Goal: Task Accomplishment & Management: Use online tool/utility

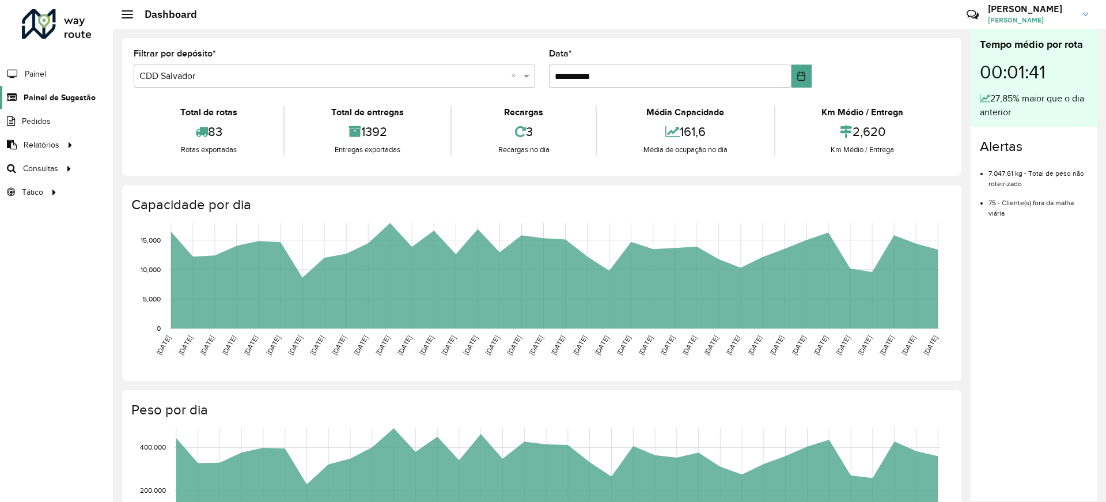
click at [34, 97] on span "Painel de Sugestão" at bounding box center [60, 98] width 72 height 12
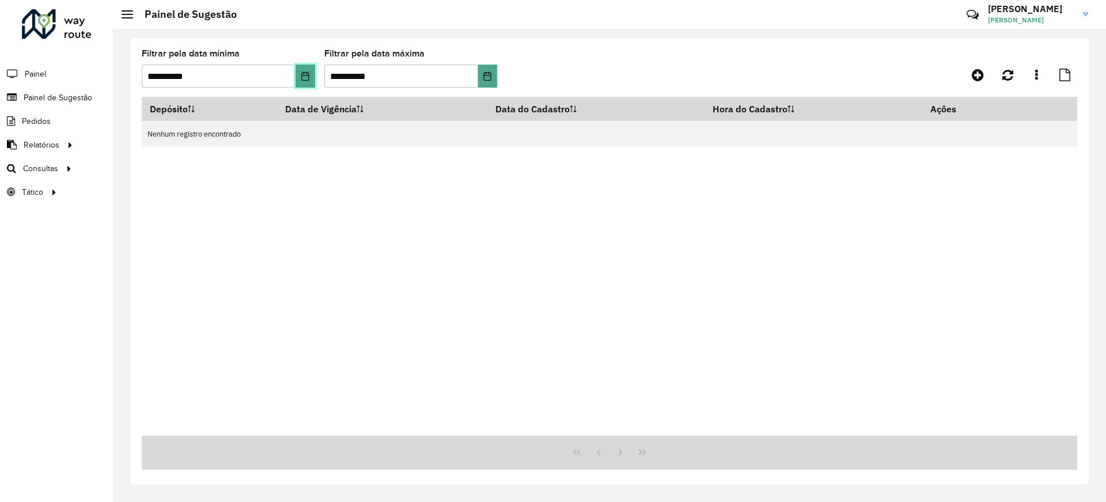
click at [299, 74] on button "Choose Date" at bounding box center [304, 75] width 19 height 23
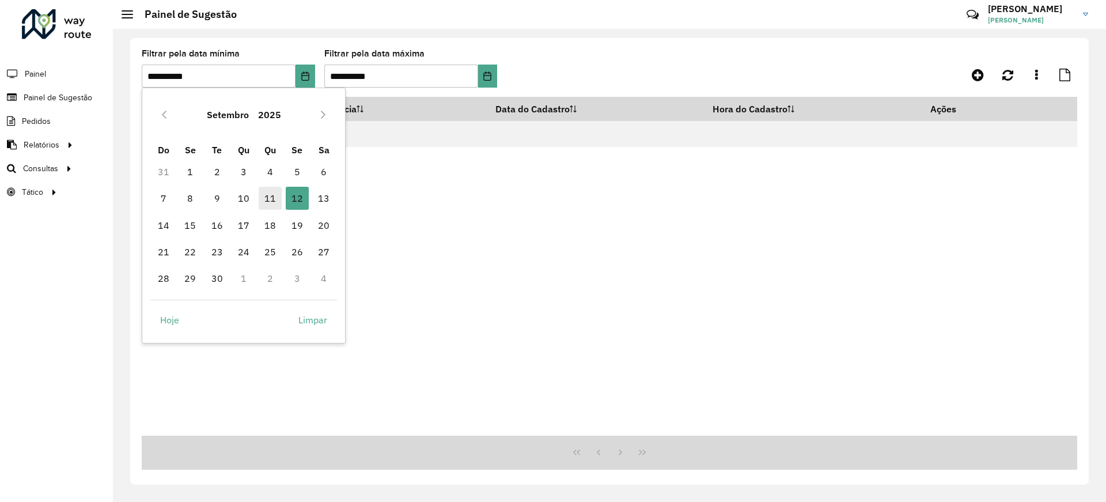
click at [273, 199] on span "11" at bounding box center [270, 198] width 23 height 23
type input "**********"
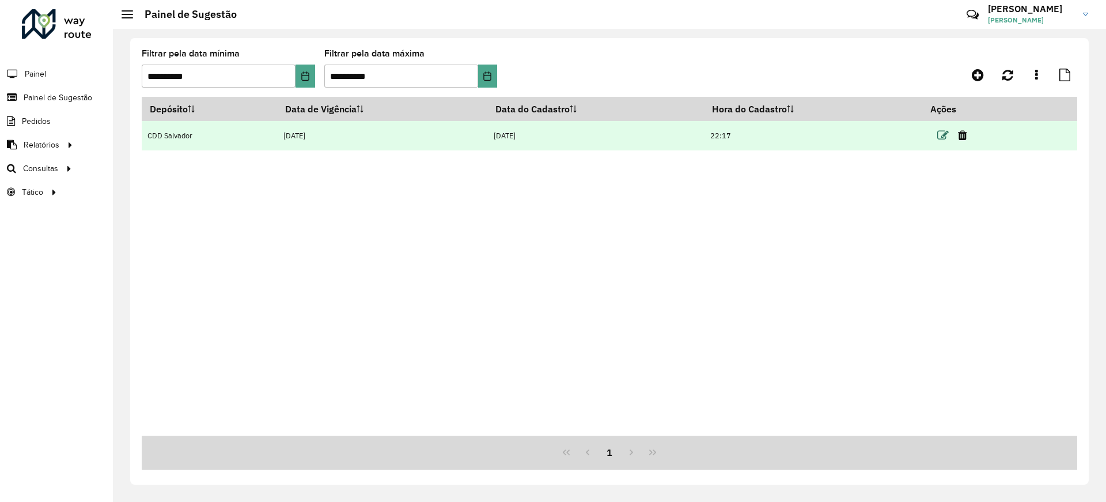
click at [944, 138] on icon at bounding box center [943, 136] width 12 height 12
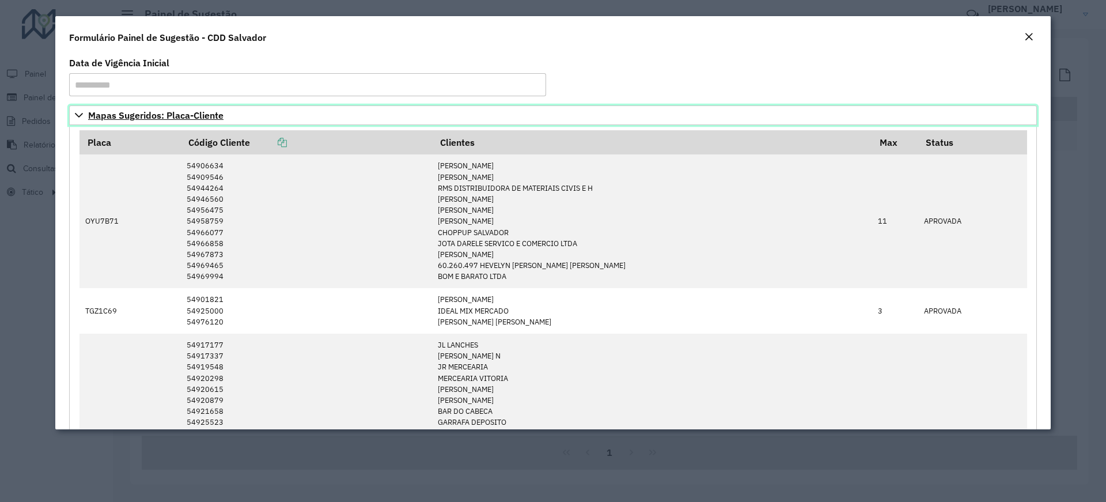
click at [84, 119] on link "Mapas Sugeridos: Placa-Cliente" at bounding box center [552, 115] width 967 height 20
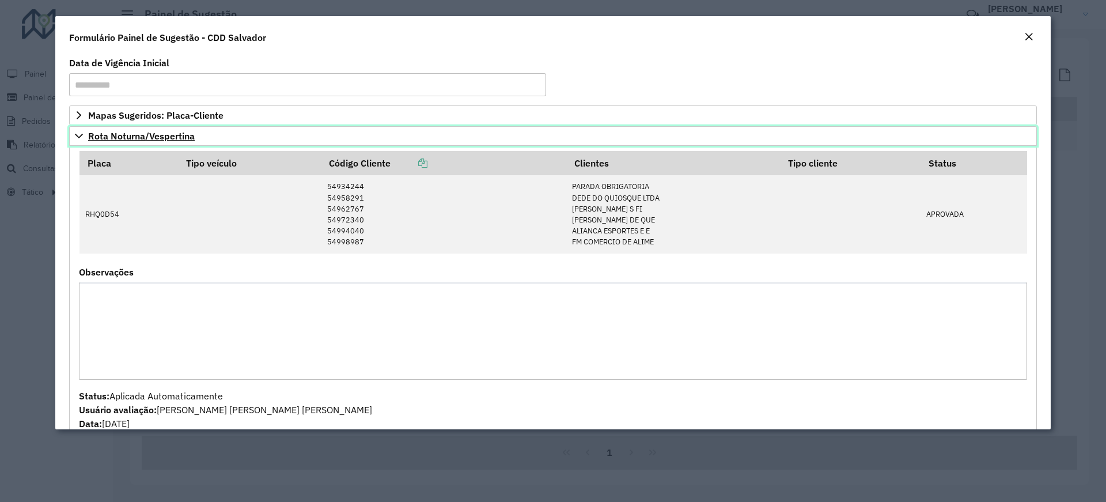
click at [74, 143] on link "Rota Noturna/Vespertina" at bounding box center [552, 136] width 967 height 20
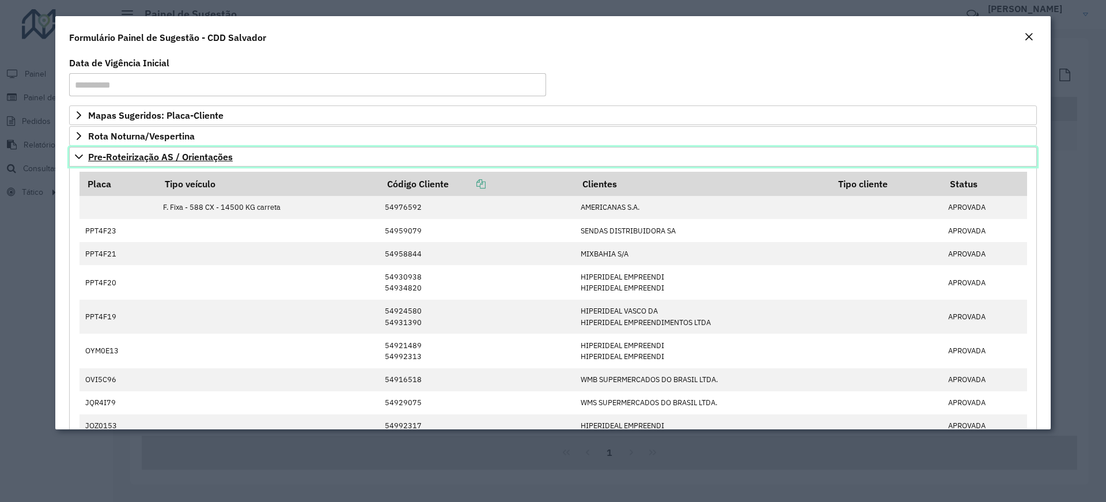
click at [90, 159] on span "Pre-Roteirização AS / Orientações" at bounding box center [160, 156] width 145 height 9
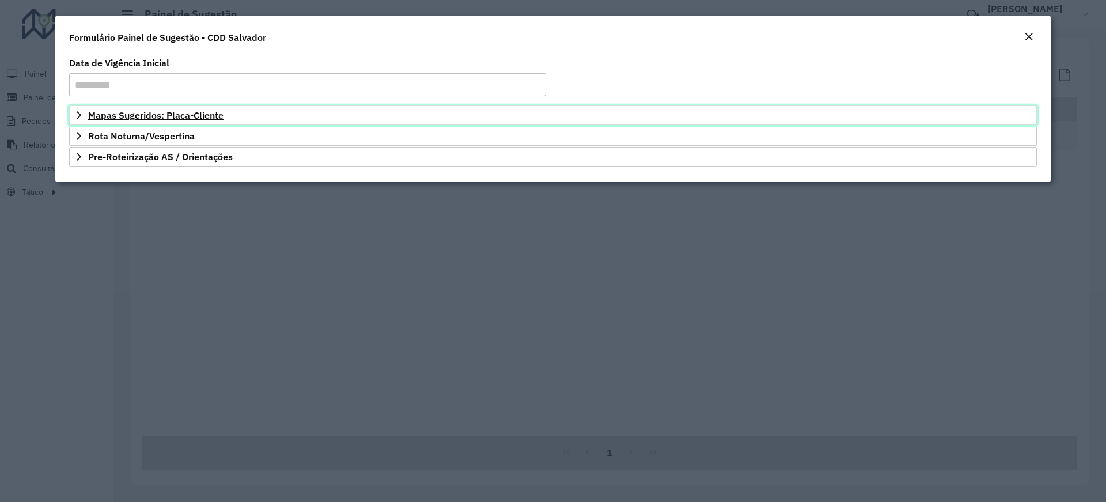
click at [176, 120] on span "Mapas Sugeridos: Placa-Cliente" at bounding box center [155, 115] width 135 height 9
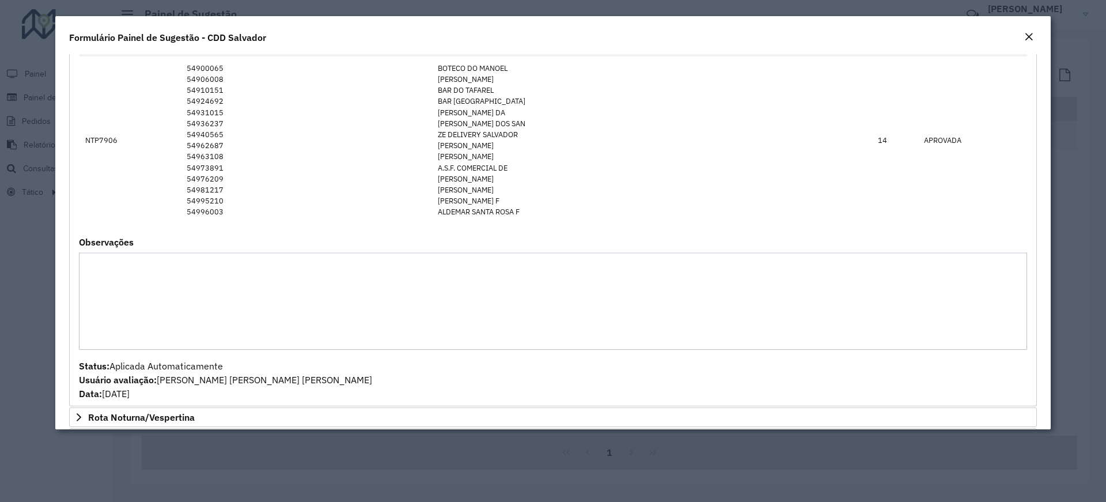
scroll to position [609, 0]
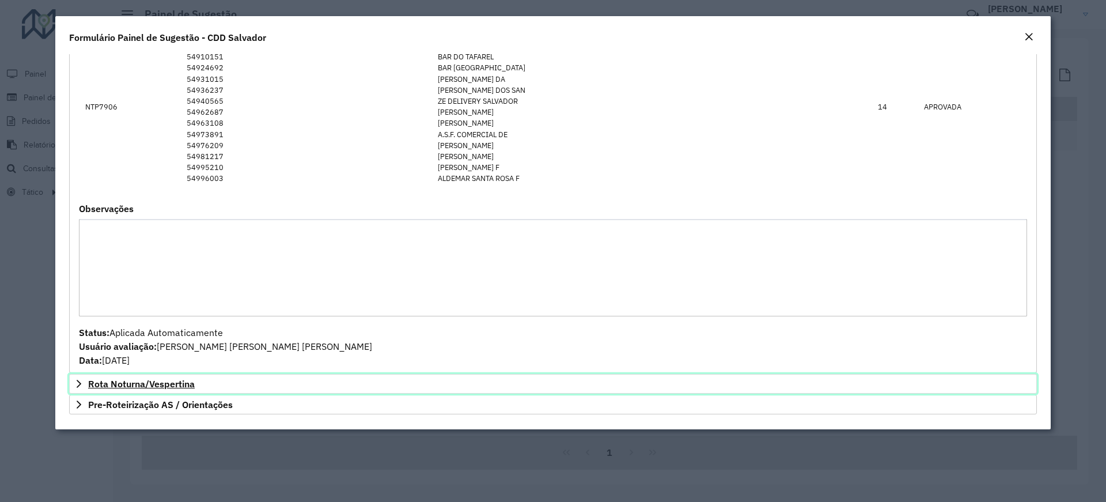
click at [142, 382] on span "Rota Noturna/Vespertina" at bounding box center [141, 383] width 107 height 9
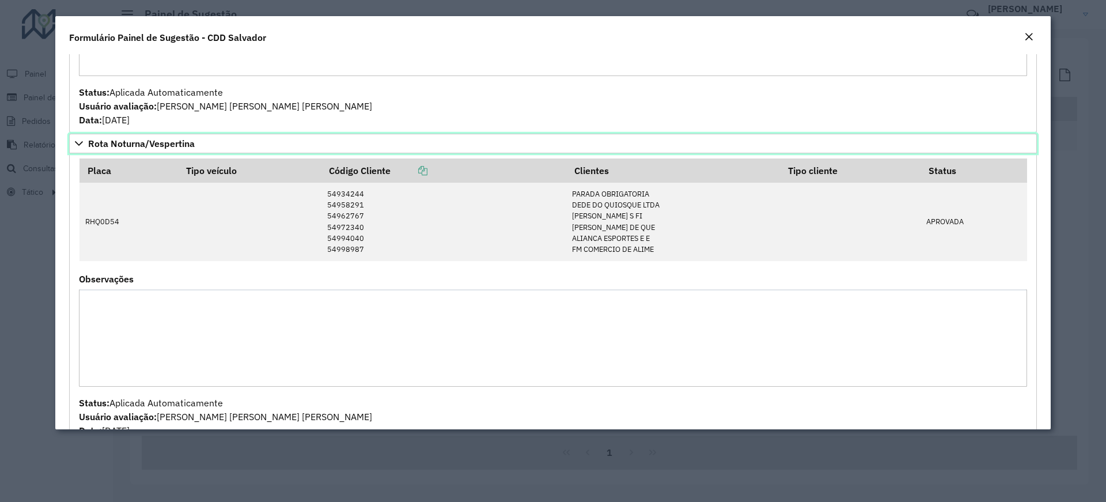
scroll to position [899, 0]
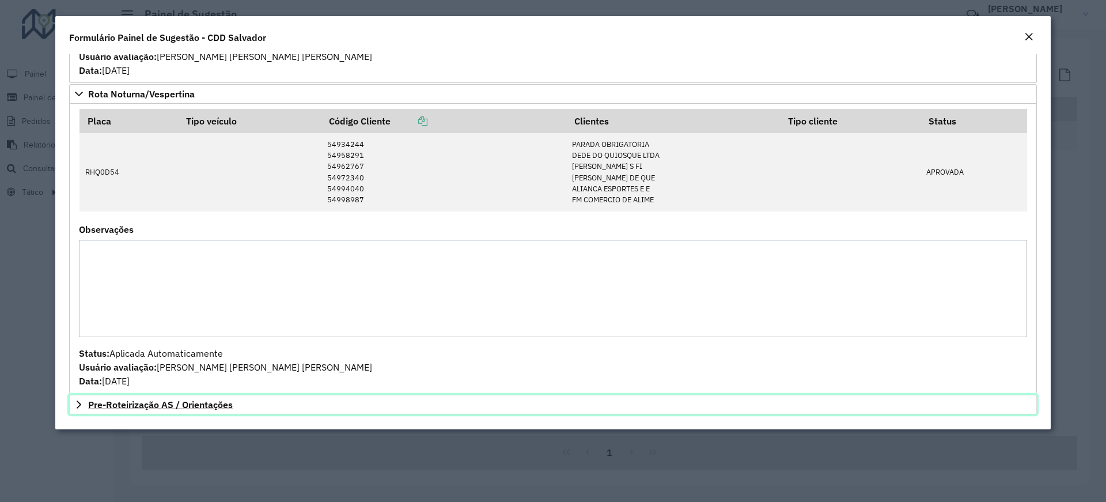
click at [157, 402] on span "Pre-Roteirização AS / Orientações" at bounding box center [160, 404] width 145 height 9
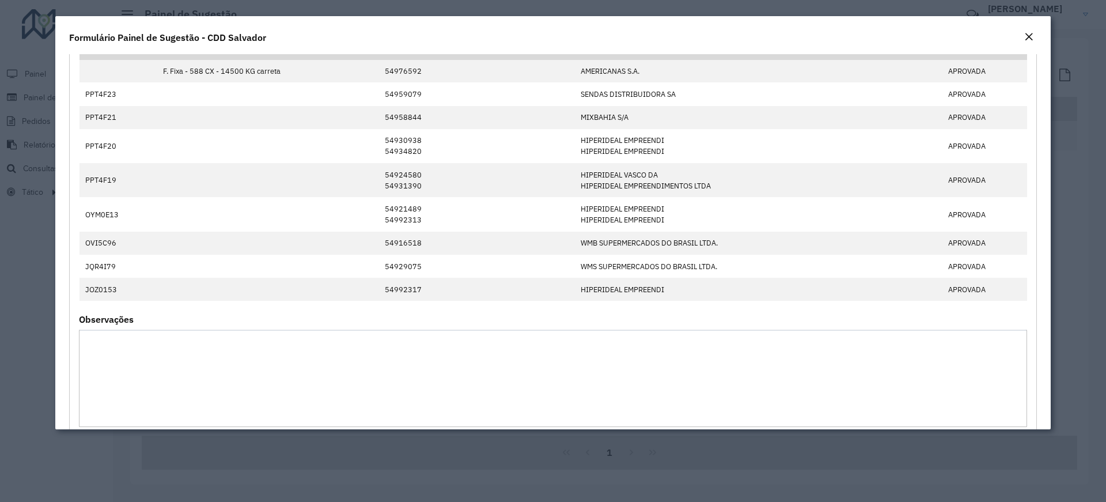
scroll to position [1352, 0]
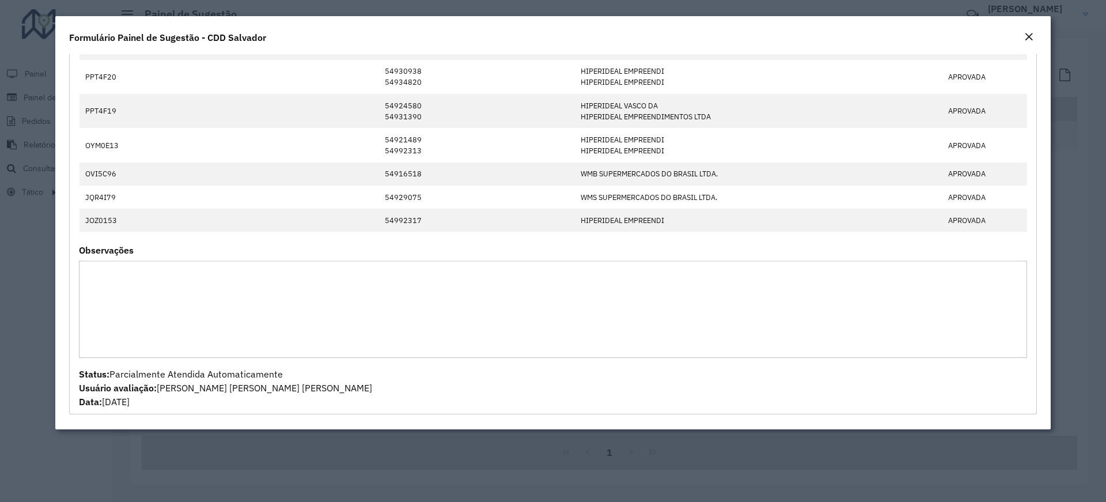
click at [1028, 37] on em "Close" at bounding box center [1028, 36] width 9 height 9
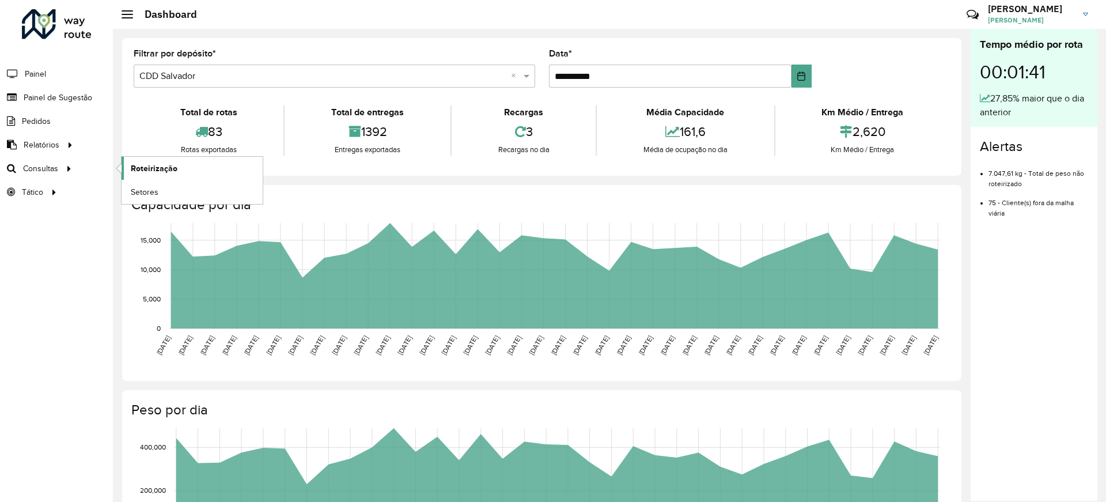
click at [147, 167] on span "Roteirização" at bounding box center [154, 168] width 47 height 12
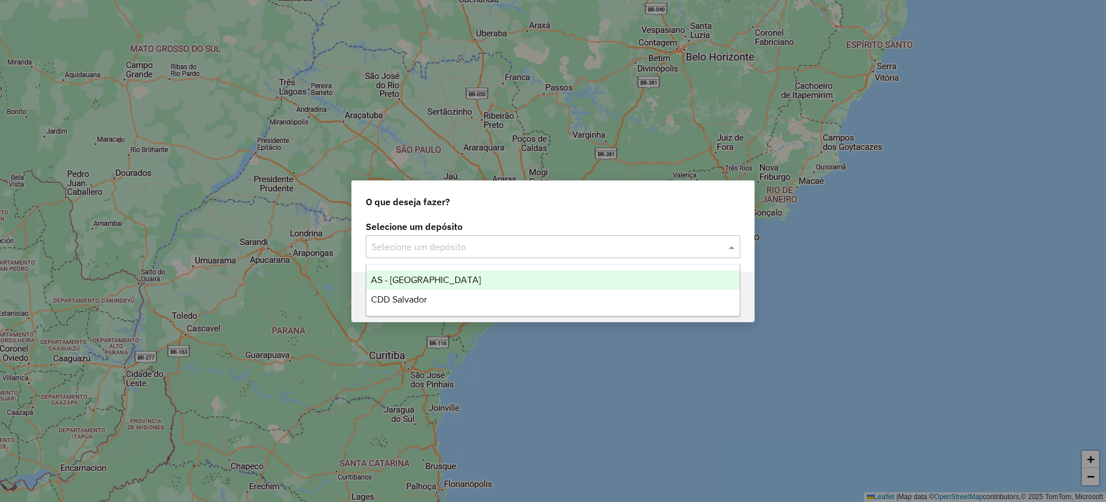
click at [518, 249] on input "text" at bounding box center [541, 247] width 340 height 14
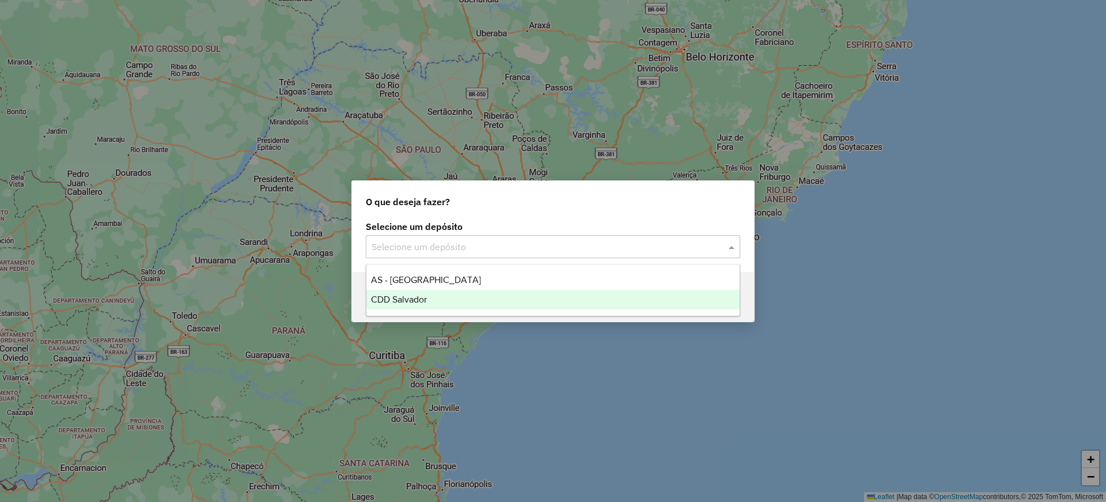
click at [450, 298] on div "CDD Salvador" at bounding box center [552, 300] width 373 height 20
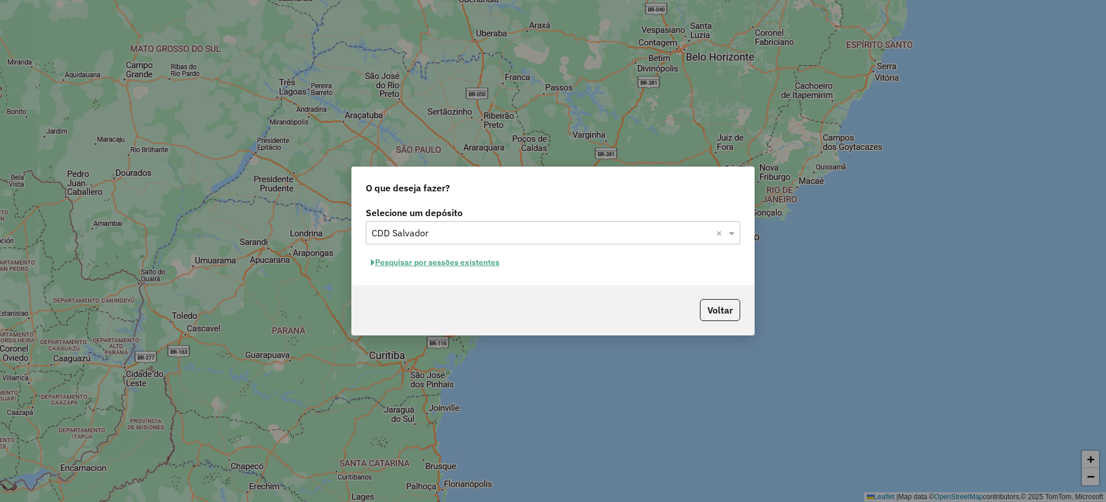
click at [461, 262] on button "Pesquisar por sessões existentes" at bounding box center [435, 262] width 139 height 18
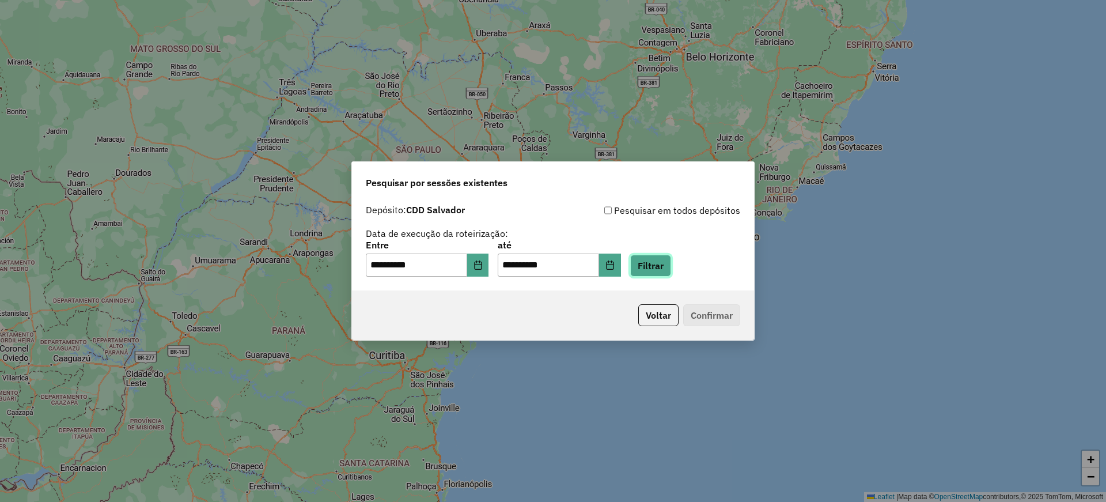
click at [671, 266] on button "Filtrar" at bounding box center [650, 266] width 41 height 22
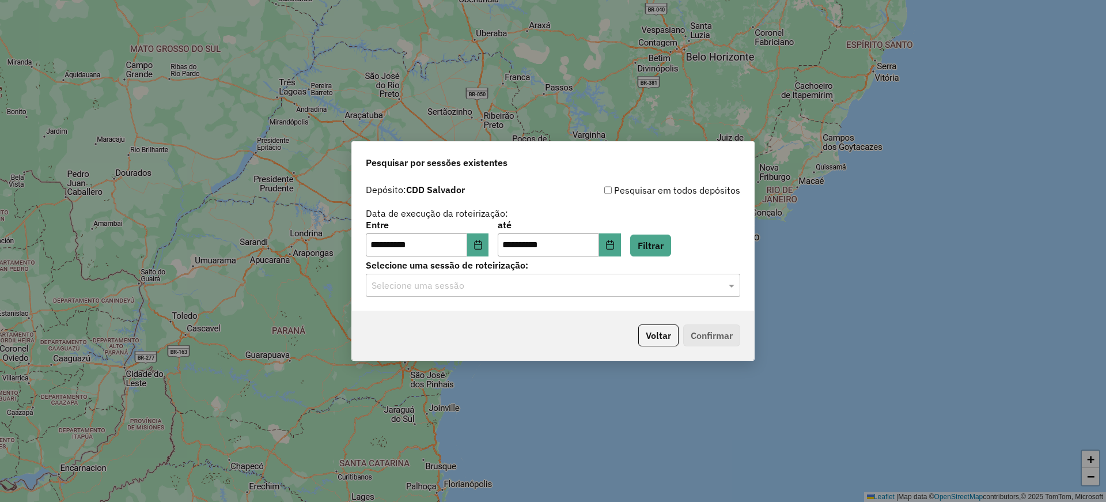
click at [495, 286] on input "text" at bounding box center [541, 286] width 340 height 14
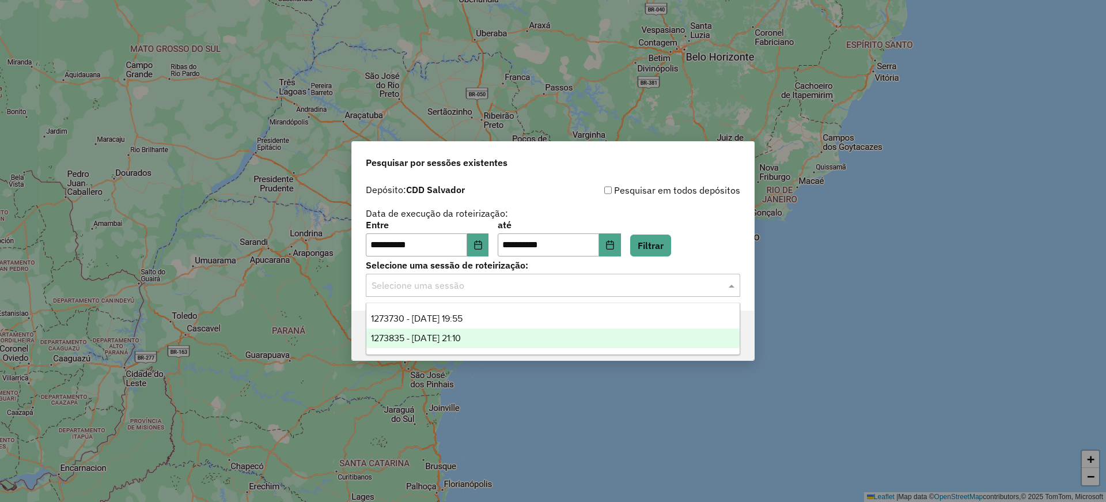
click at [435, 338] on span "1273835 - 11/09/2025 21:10" at bounding box center [416, 338] width 90 height 10
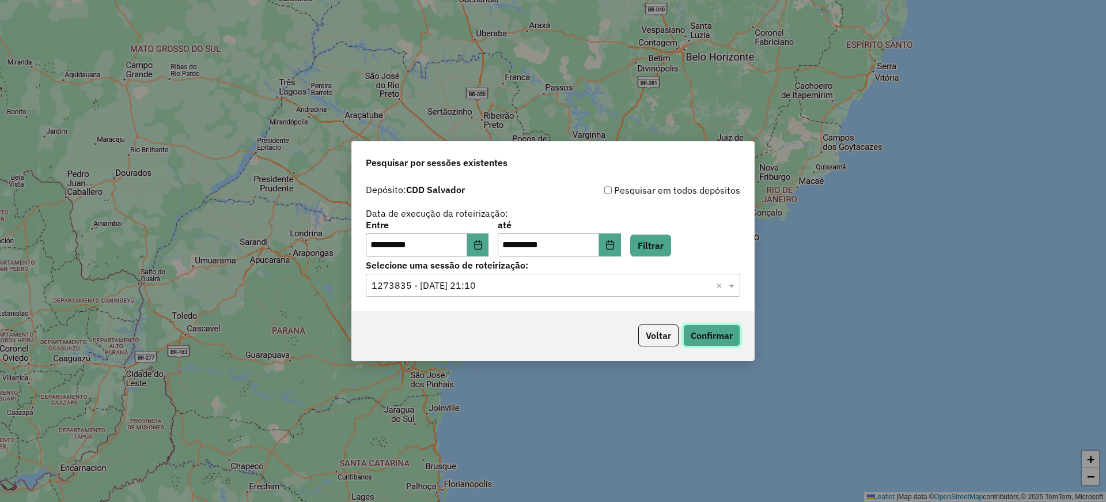
click at [711, 342] on button "Confirmar" at bounding box center [711, 335] width 57 height 22
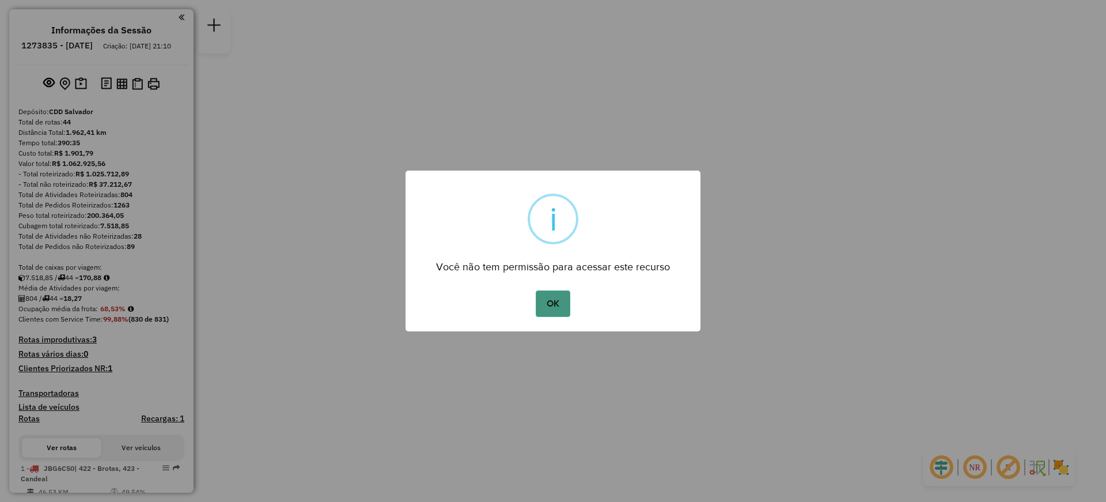
click at [551, 302] on button "OK" at bounding box center [553, 303] width 34 height 26
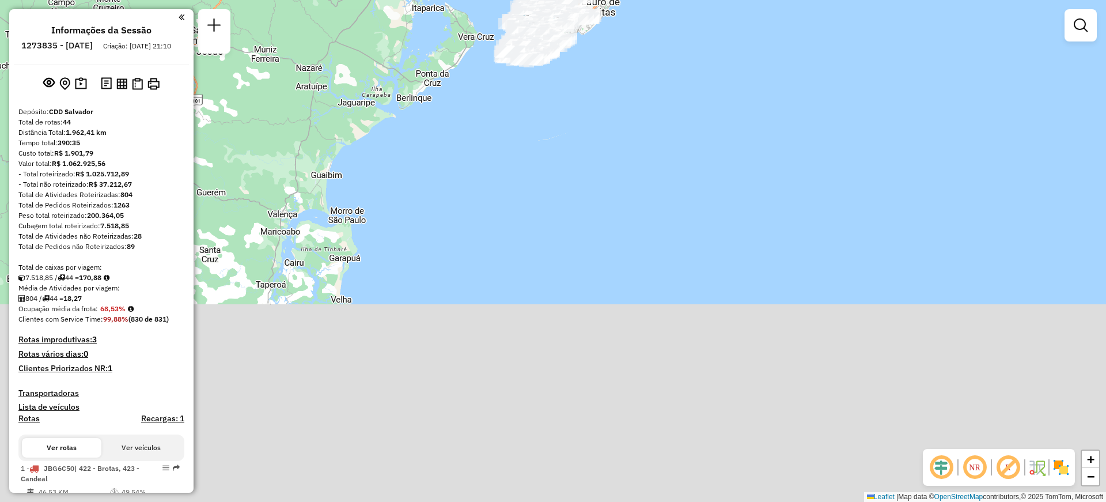
drag, startPoint x: 559, startPoint y: 113, endPoint x: 551, endPoint y: 285, distance: 171.8
click at [559, 317] on div "Janela de atendimento Grade de atendimento Capacidade Transportadoras Veículos …" at bounding box center [553, 251] width 1106 height 502
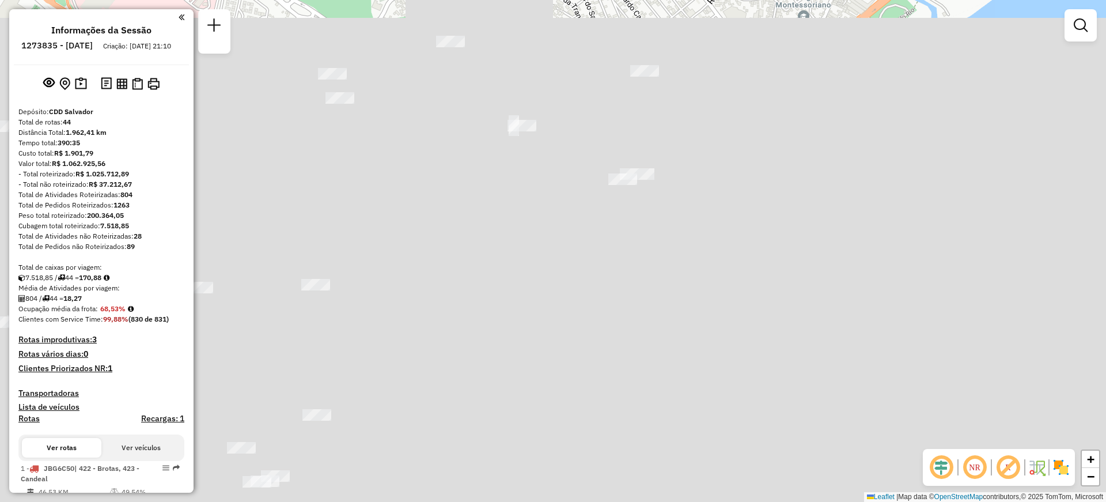
drag, startPoint x: 416, startPoint y: 191, endPoint x: 558, endPoint y: 231, distance: 147.8
click at [555, 231] on div "Janela de atendimento Grade de atendimento Capacidade Transportadoras Veículos …" at bounding box center [553, 251] width 1106 height 502
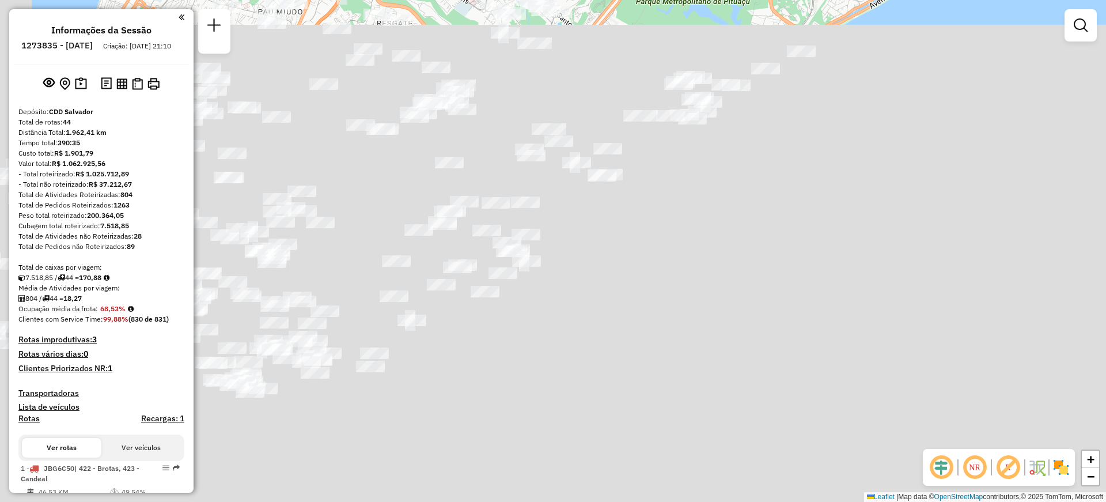
drag, startPoint x: 446, startPoint y: 195, endPoint x: 529, endPoint y: 169, distance: 86.7
click at [529, 170] on div "Janela de atendimento Grade de atendimento Capacidade Transportadoras Veículos …" at bounding box center [553, 251] width 1106 height 502
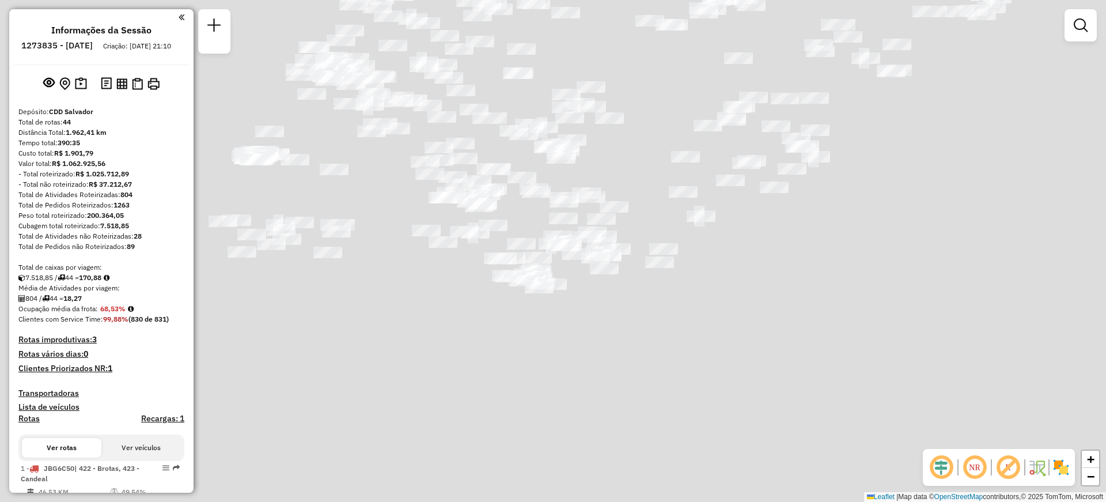
drag, startPoint x: 427, startPoint y: 199, endPoint x: 721, endPoint y: 97, distance: 311.1
click at [719, 97] on div "Janela de atendimento Grade de atendimento Capacidade Transportadoras Veículos …" at bounding box center [553, 251] width 1106 height 502
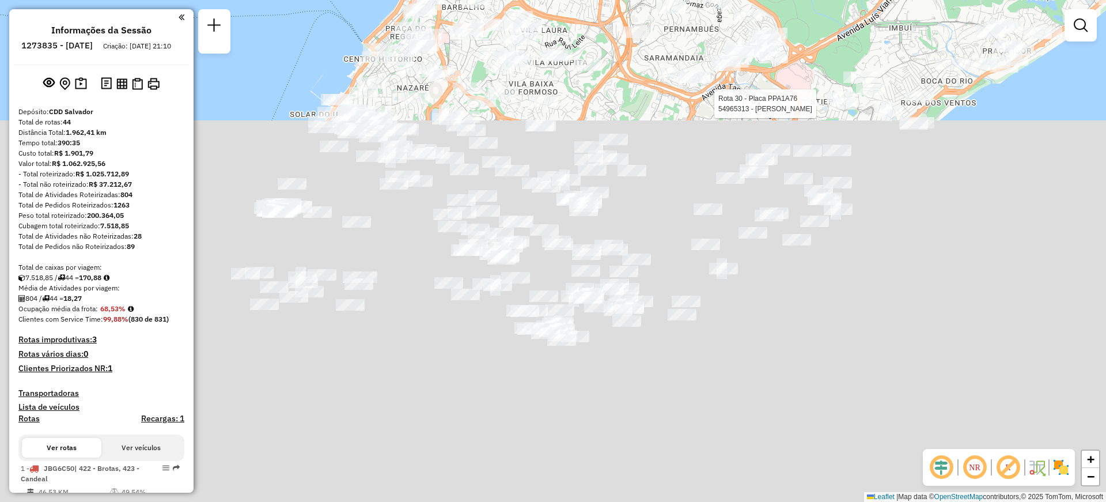
drag, startPoint x: 686, startPoint y: 223, endPoint x: 689, endPoint y: 260, distance: 37.0
click at [689, 260] on div "Rota 30 - Placa PPA1A76 54965313 - JAILTON SANTOS FREIT Janela de atendimento G…" at bounding box center [553, 251] width 1106 height 502
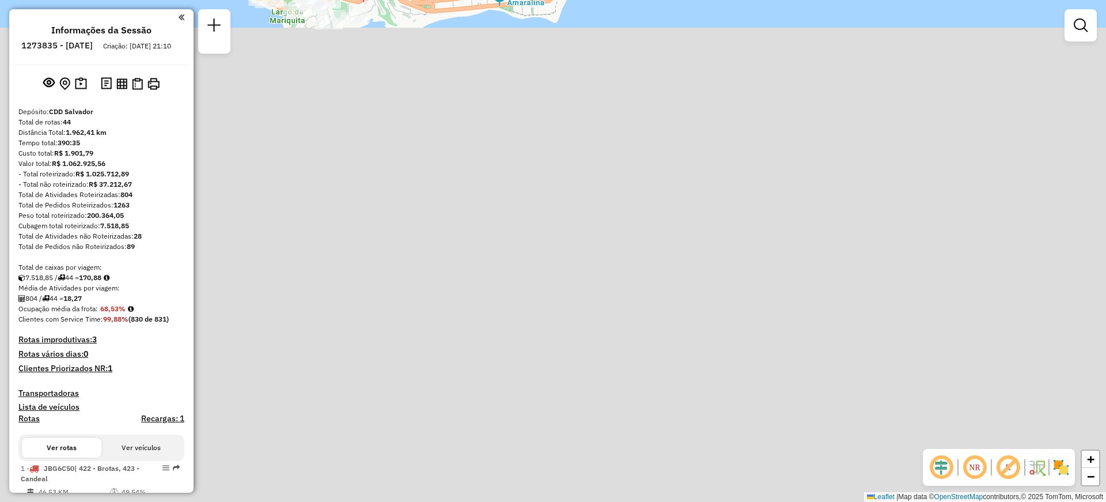
drag, startPoint x: 688, startPoint y: 127, endPoint x: 733, endPoint y: 226, distance: 108.8
click at [735, 227] on div "Rota 30 - Placa PPA1A76 54965313 - JAILTON SANTOS FREIT Janela de atendimento G…" at bounding box center [553, 251] width 1106 height 502
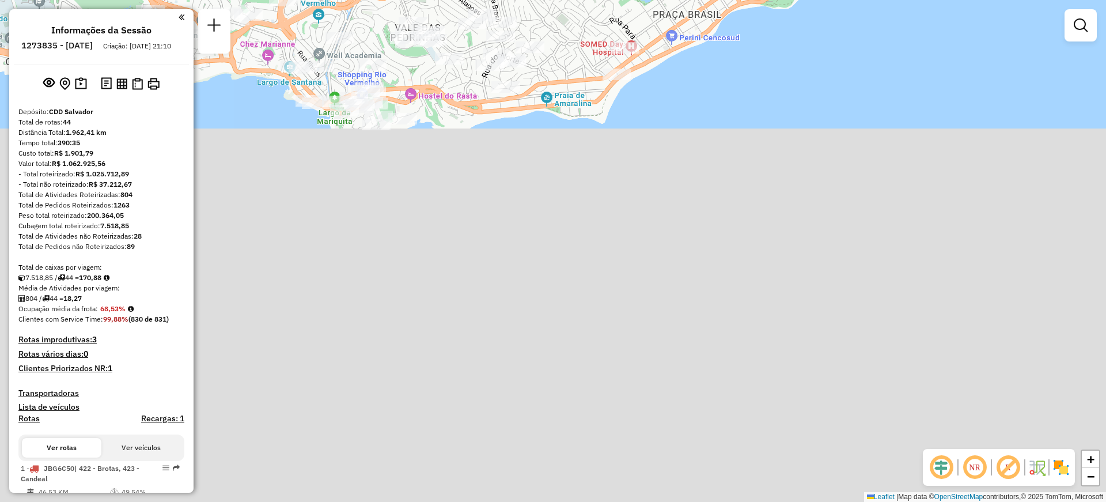
drag, startPoint x: 544, startPoint y: 121, endPoint x: 557, endPoint y: 236, distance: 115.9
click at [557, 236] on div "Rota 30 - Placa PPA1A76 54965313 - JAILTON SANTOS FREIT Janela de atendimento G…" at bounding box center [553, 251] width 1106 height 502
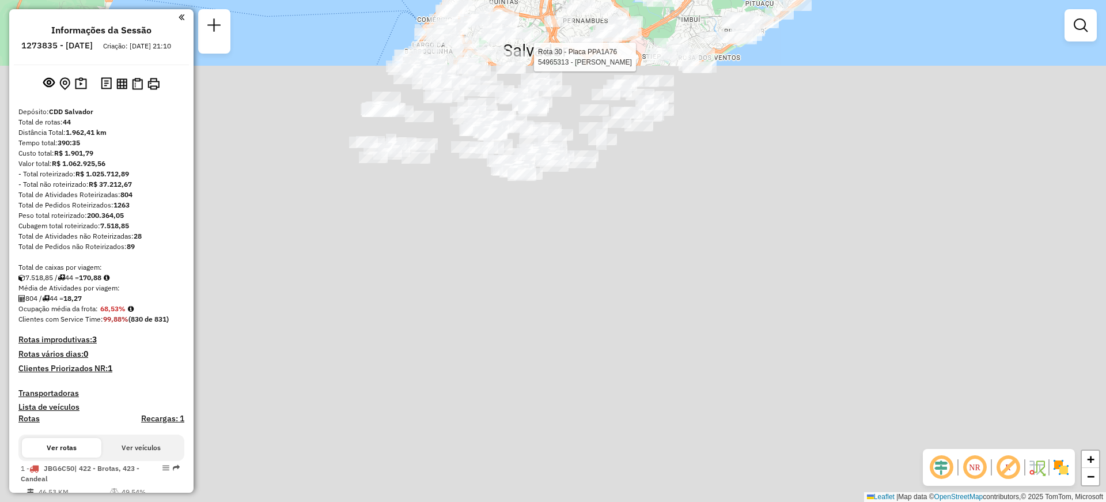
drag, startPoint x: 565, startPoint y: 194, endPoint x: 568, endPoint y: 203, distance: 9.7
click at [568, 203] on div "Rota 30 - Placa PPA1A76 54965313 - JAILTON SANTOS FREIT Rota 28 - Placa TGU1C69…" at bounding box center [553, 251] width 1106 height 502
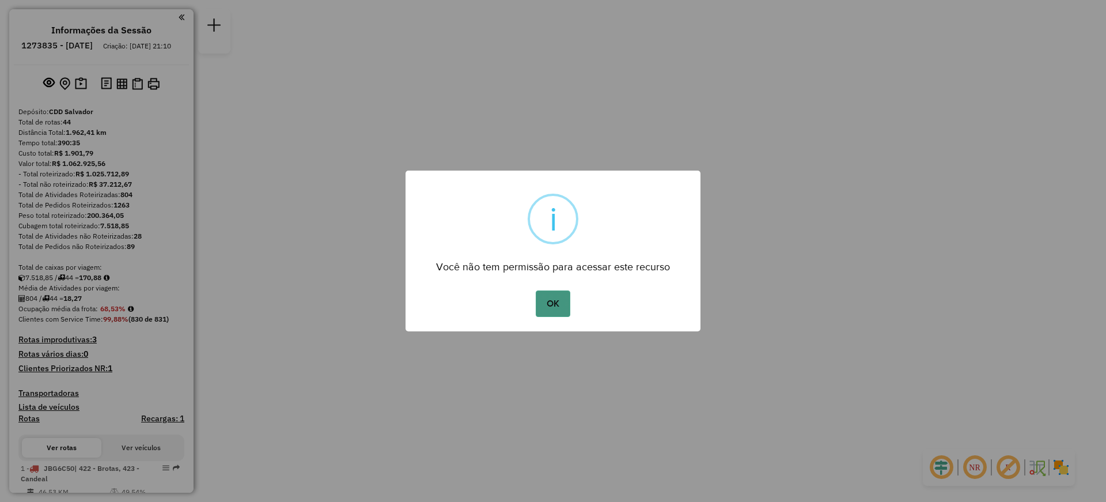
click at [551, 303] on button "OK" at bounding box center [553, 303] width 34 height 26
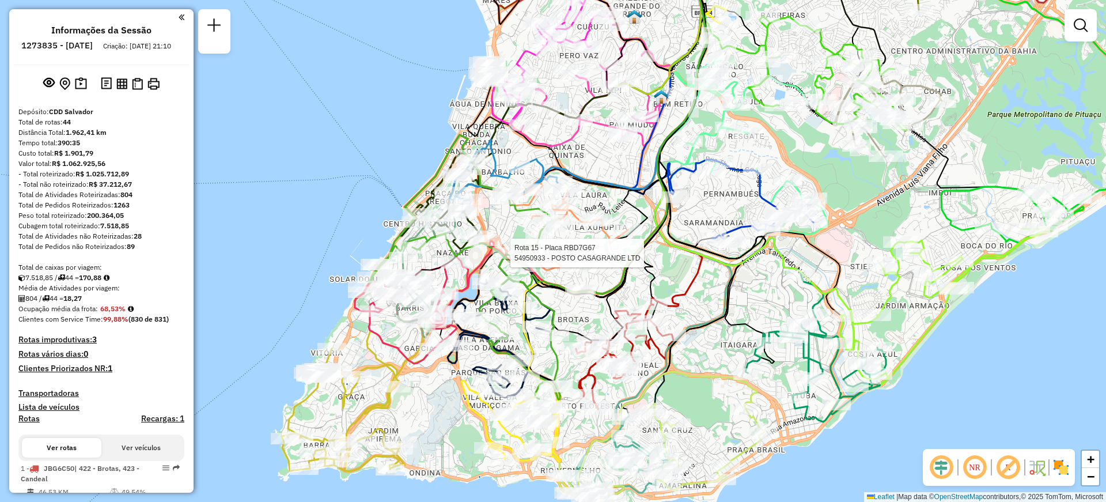
drag, startPoint x: 517, startPoint y: 301, endPoint x: 568, endPoint y: 275, distance: 57.4
click at [568, 275] on div "Rota 15 - Placa RBD7G67 54950933 - POSTO CASAGRANDE LTD Janela de atendimento G…" at bounding box center [553, 251] width 1106 height 502
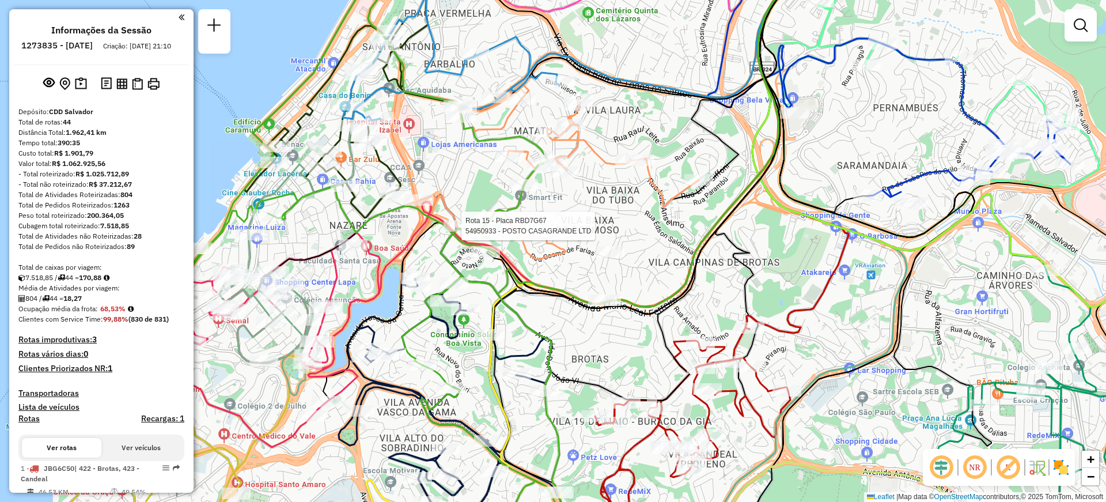
click at [629, 211] on div "Rota 15 - Placa RBD7G67 54950933 - POSTO CASAGRANDE LTD Janela de atendimento G…" at bounding box center [553, 251] width 1106 height 502
select select "**********"
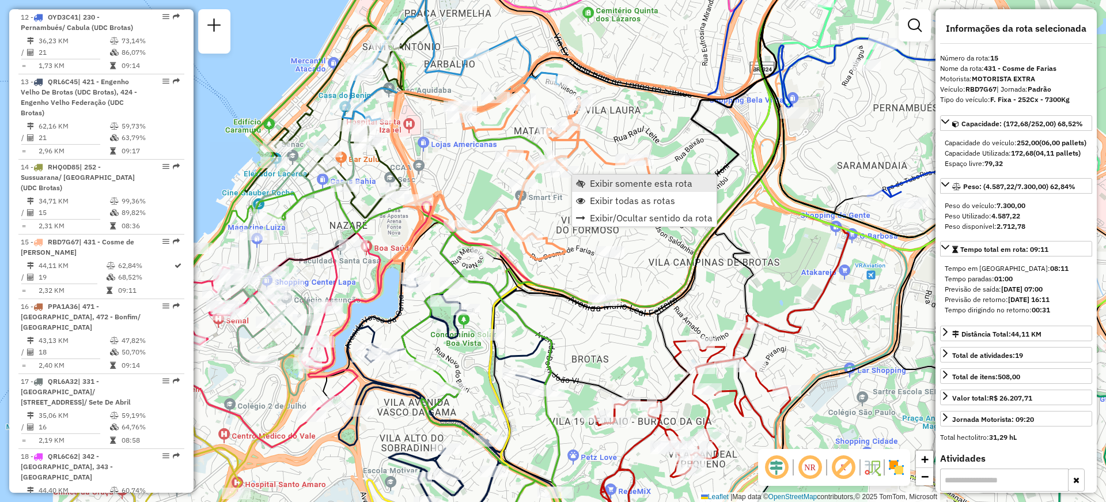
scroll to position [1437, 0]
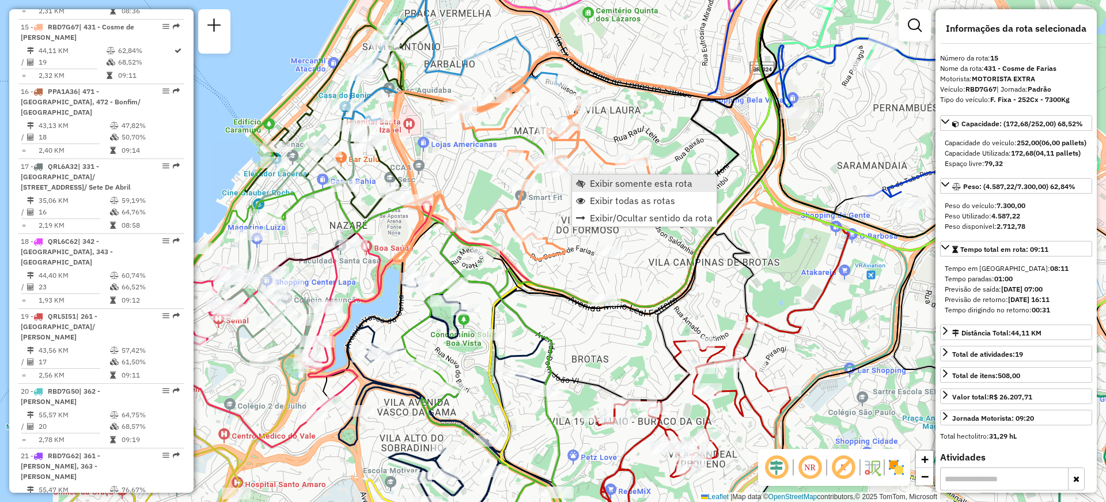
click at [600, 183] on span "Exibir somente esta rota" at bounding box center [641, 183] width 103 height 9
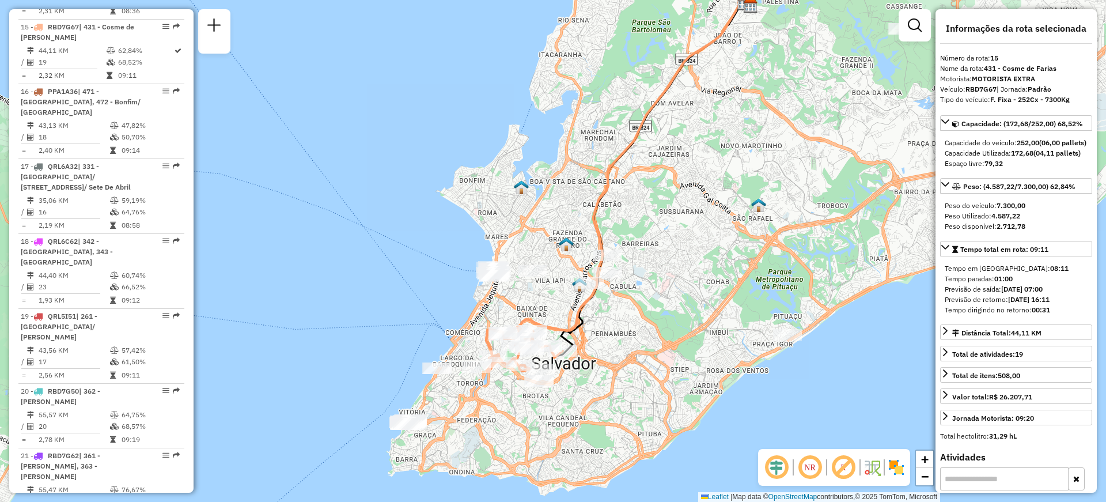
drag, startPoint x: 488, startPoint y: 398, endPoint x: 560, endPoint y: 327, distance: 101.8
click at [560, 327] on icon at bounding box center [632, 165] width 233 height 329
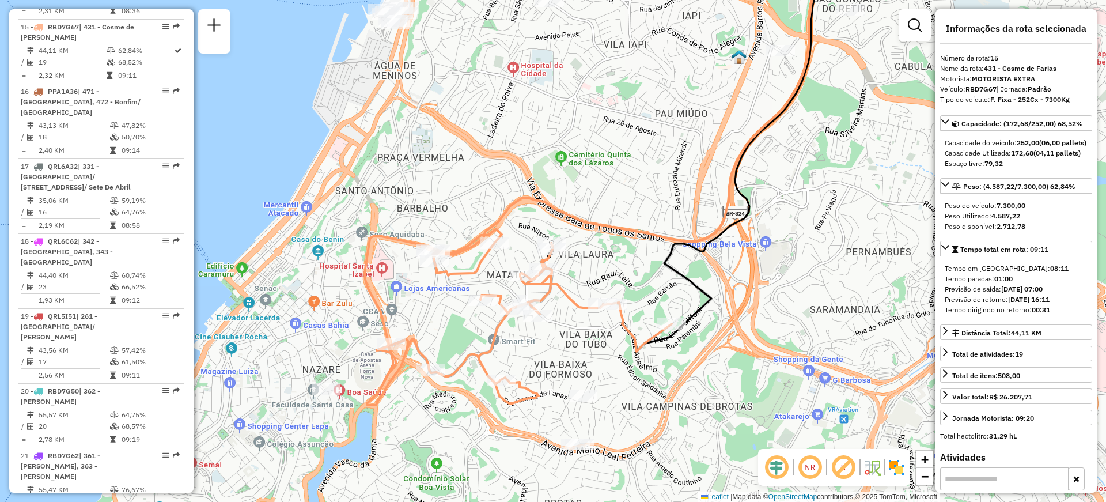
drag, startPoint x: 536, startPoint y: 375, endPoint x: 549, endPoint y: 341, distance: 35.9
click at [549, 341] on div "Janela de atendimento Grade de atendimento Capacidade Transportadoras Veículos …" at bounding box center [553, 251] width 1106 height 502
